Goal: Use online tool/utility: Utilize a website feature to perform a specific function

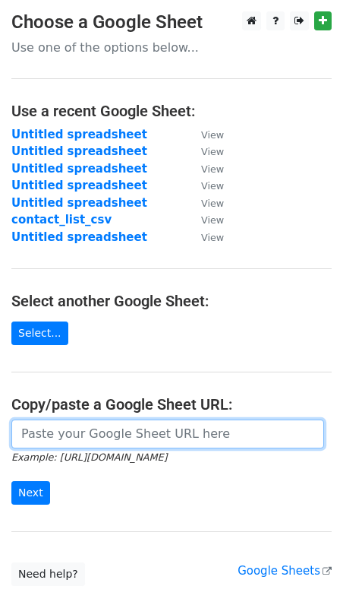
click at [72, 428] on input "url" at bounding box center [167, 433] width 313 height 29
paste input "https://docs.google.com/spreadsheets/d/1PZjRF3oWdS4z62DDw5tUj4YsmQIn02-z0dKDBgB…"
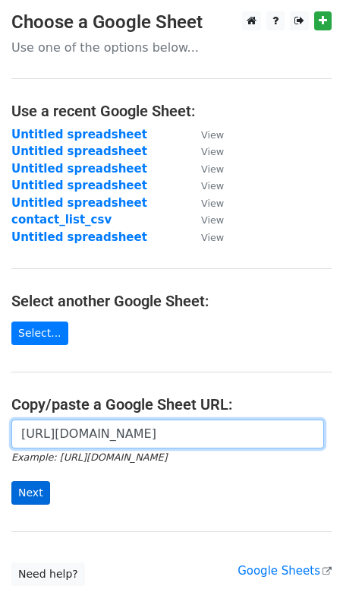
type input "https://docs.google.com/spreadsheets/d/1PZjRF3oWdS4z62DDw5tUj4YsmQIn02-z0dKDBgB…"
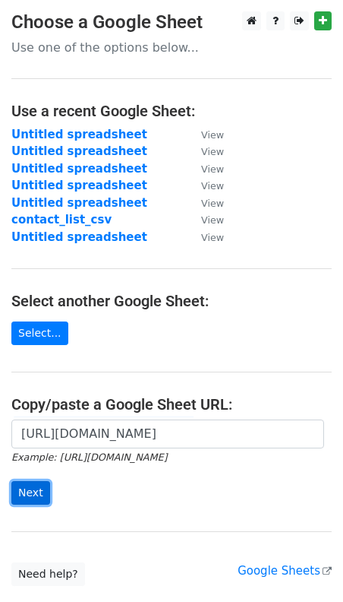
click at [40, 492] on input "Next" at bounding box center [30, 493] width 39 height 24
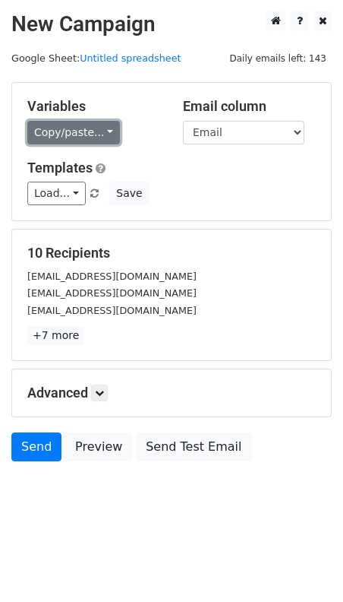
click at [65, 134] on link "Copy/paste..." at bounding box center [73, 133] width 93 height 24
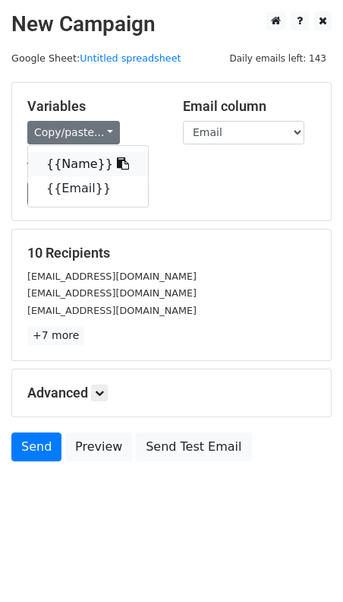
click at [74, 157] on link "{{Name}}" at bounding box center [88, 164] width 120 height 24
